Goal: Contribute content: Add original content to the website for others to see

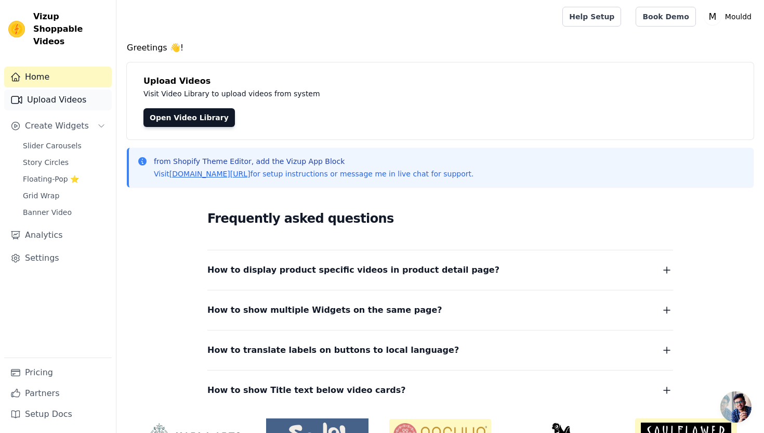
click at [84, 90] on link "Upload Videos" at bounding box center [58, 99] width 108 height 21
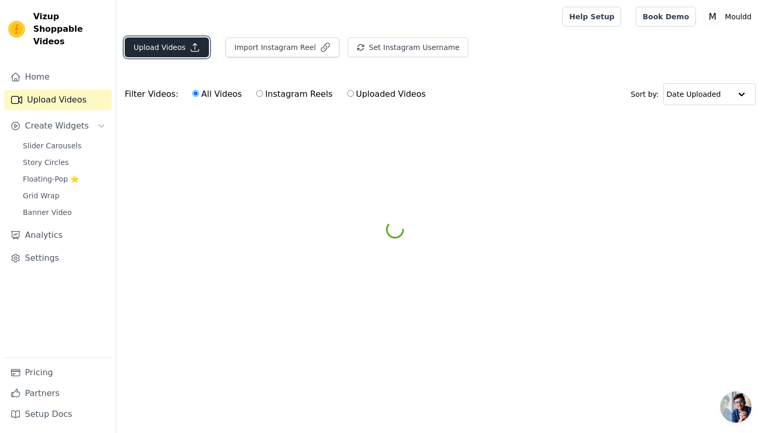
click at [196, 47] on icon "button" at bounding box center [195, 47] width 10 height 10
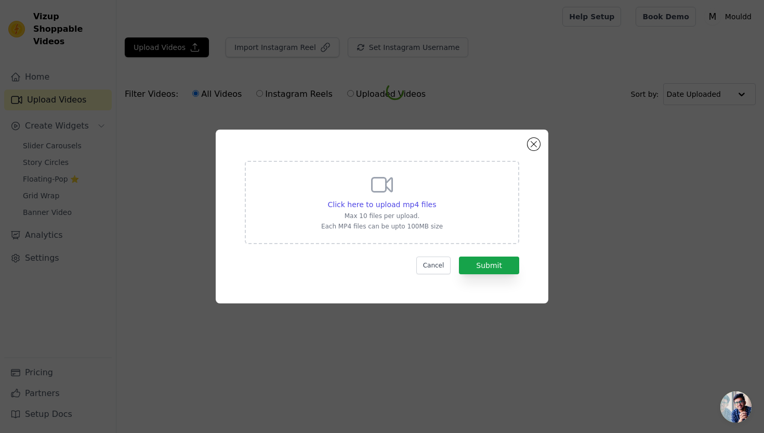
click at [303, 185] on div "Click here to upload mp4 files Max 10 files per upload. Each MP4 files can be u…" at bounding box center [382, 202] width 275 height 83
click at [436, 199] on input "Click here to upload mp4 files Max 10 files per upload. Each MP4 files can be u…" at bounding box center [436, 199] width 1 height 1
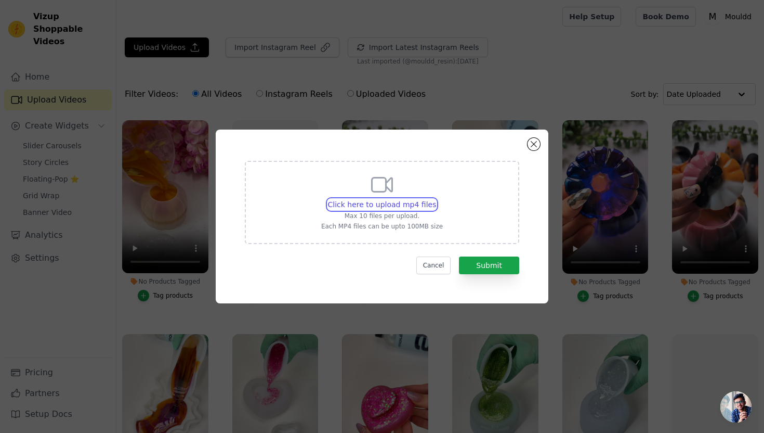
type input "C:\fakepath\SnapInsta.to_AQNOjfGHju3JTh9y7CnY_a7PbRdV51mJVvAN9c4vzNwBM8V5eqJDg_…"
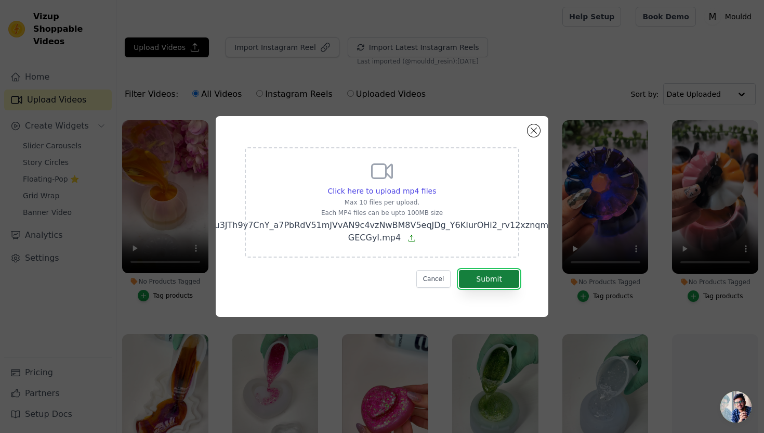
click at [508, 281] on button "Submit" at bounding box center [489, 279] width 60 height 18
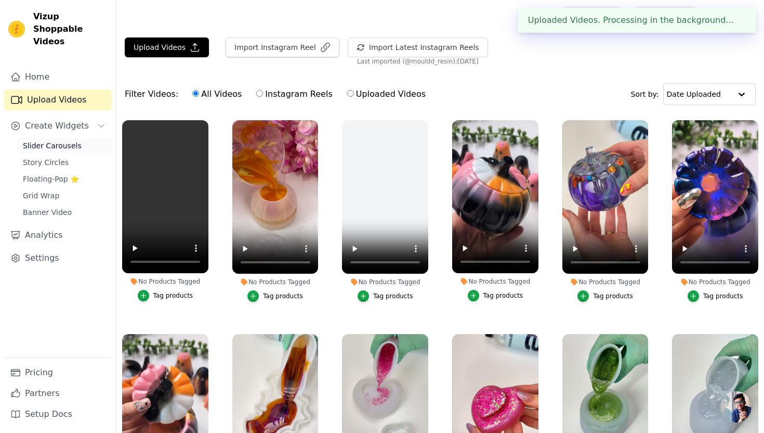
click at [67, 140] on span "Slider Carousels" at bounding box center [52, 145] width 59 height 10
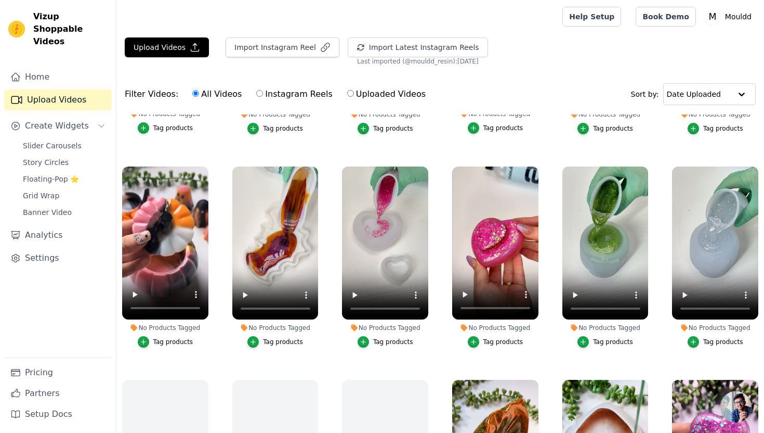
scroll to position [202, 0]
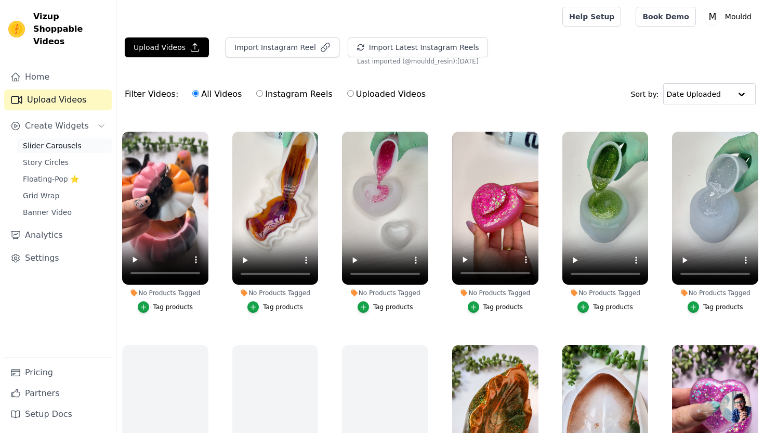
click at [79, 138] on link "Slider Carousels" at bounding box center [64, 145] width 95 height 15
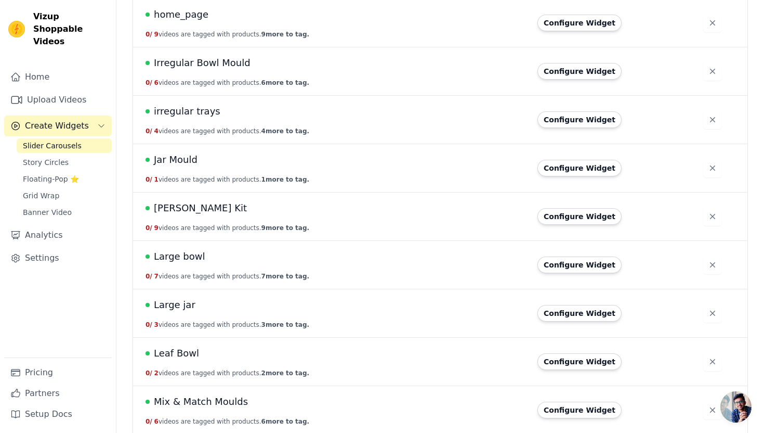
scroll to position [1404, 0]
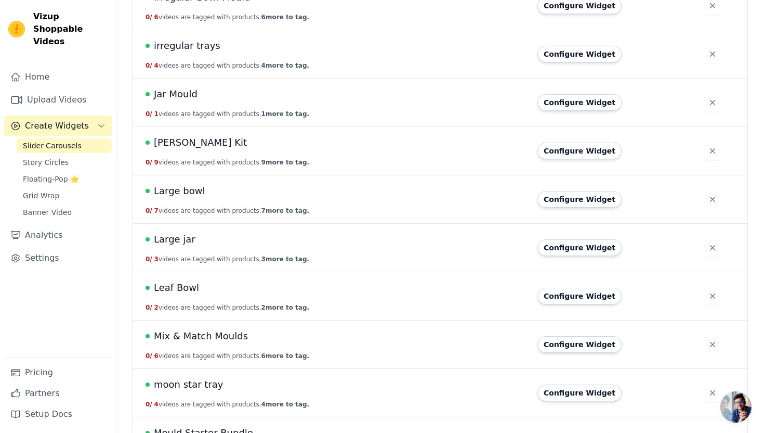
click at [181, 291] on span "Leaf Bowl" at bounding box center [176, 287] width 45 height 15
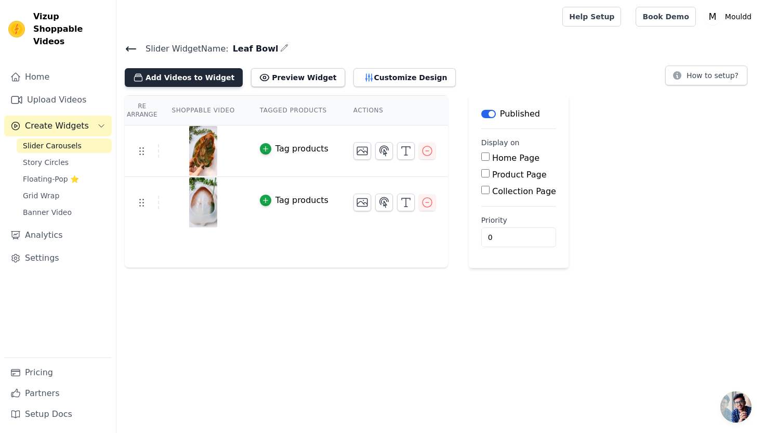
click at [205, 75] on button "Add Videos to Widget" at bounding box center [184, 77] width 118 height 19
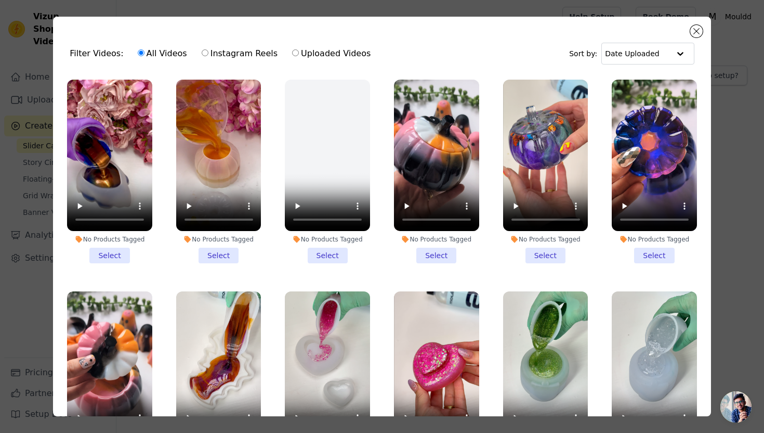
click at [116, 256] on li "No Products Tagged Select" at bounding box center [109, 172] width 85 height 184
click at [0, 0] on input "No Products Tagged Select" at bounding box center [0, 0] width 0 height 0
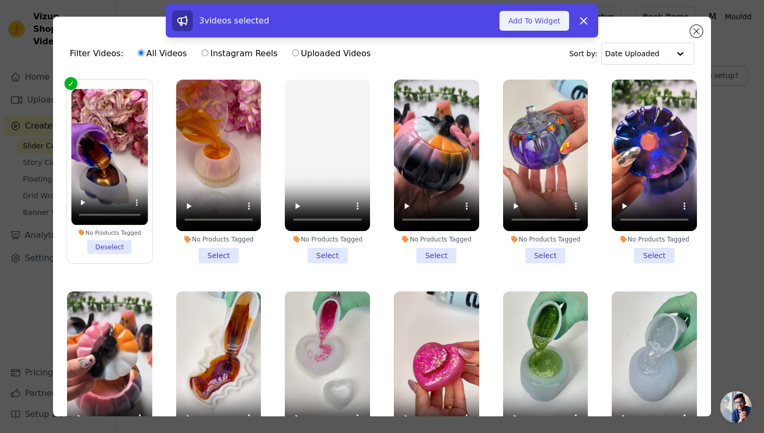
click at [537, 25] on button "Add To Widget" at bounding box center [535, 21] width 70 height 20
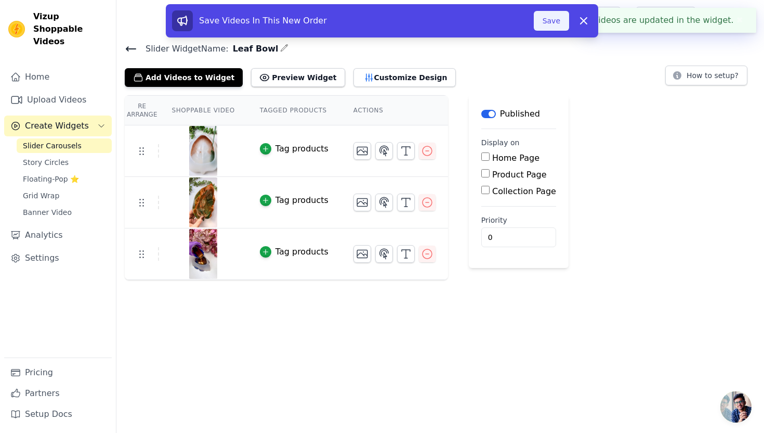
click at [553, 16] on button "Save" at bounding box center [551, 21] width 35 height 20
